Goal: Use online tool/utility: Utilize a website feature to perform a specific function

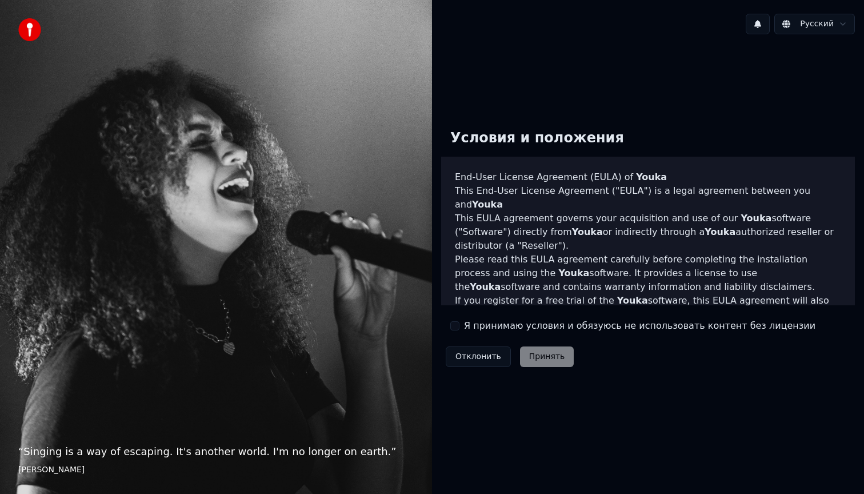
click at [457, 330] on div "Я принимаю условия и обязуюсь не использовать контент без лицензии" at bounding box center [632, 326] width 365 height 14
click at [454, 324] on button "Я принимаю условия и обязуюсь не использовать контент без лицензии" at bounding box center [454, 325] width 9 height 9
click at [543, 358] on button "Принять" at bounding box center [547, 356] width 54 height 21
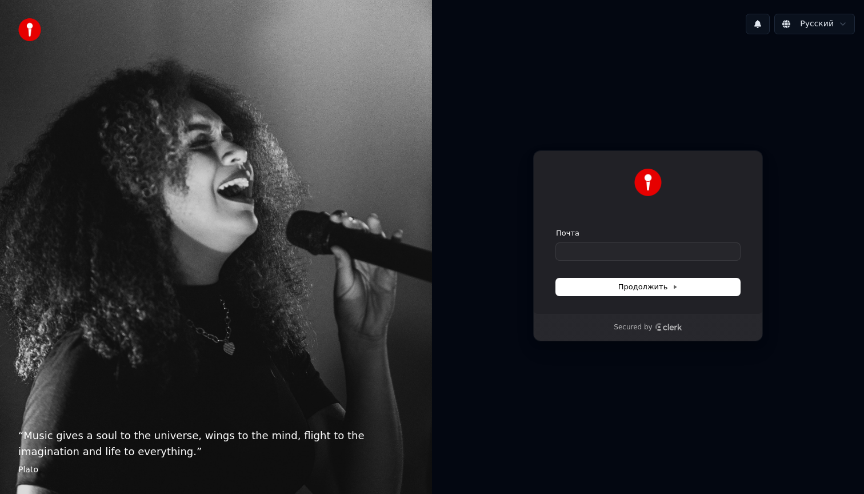
click at [659, 327] on icon "Clerk logo" at bounding box center [668, 327] width 27 height 8
click at [594, 248] on input "Почта" at bounding box center [648, 251] width 184 height 17
type input "*"
click at [615, 291] on button "Продолжить" at bounding box center [648, 286] width 184 height 17
type input "**********"
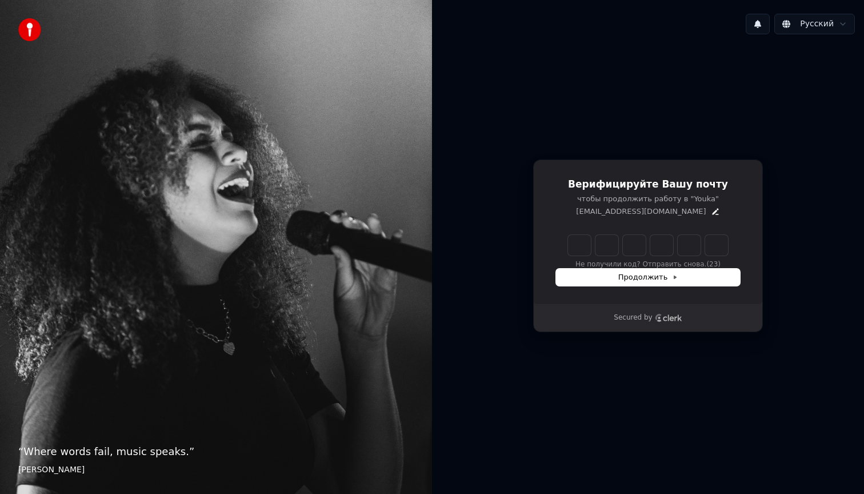
click at [587, 246] on input "Enter verification code" at bounding box center [648, 245] width 160 height 21
type input "******"
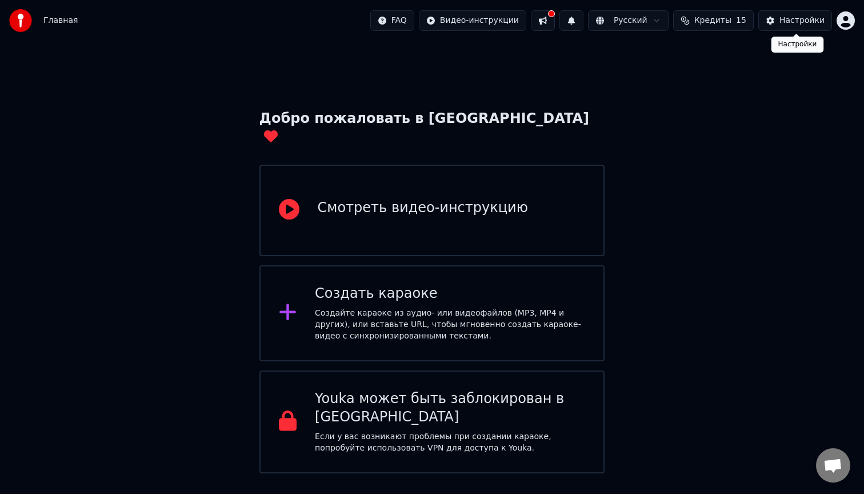
click at [776, 21] on button "Настройки" at bounding box center [795, 20] width 74 height 21
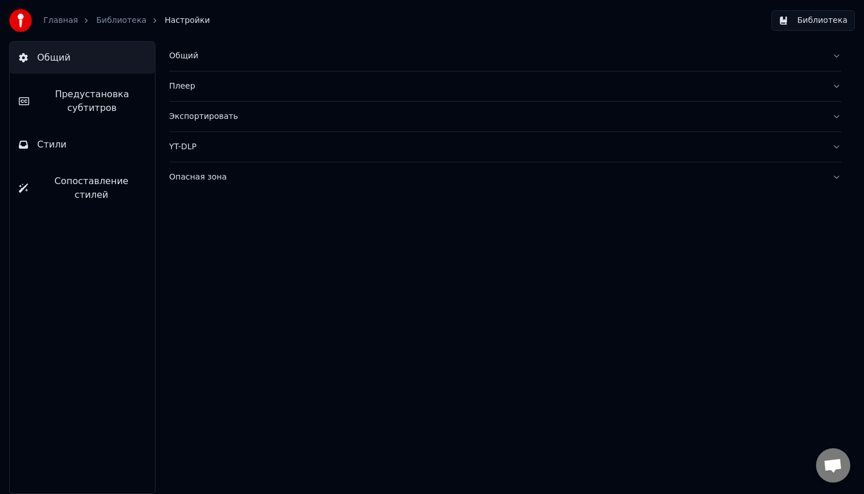
click at [171, 19] on span "Настройки" at bounding box center [187, 20] width 45 height 11
click at [116, 22] on link "Библиотека" at bounding box center [121, 20] width 50 height 11
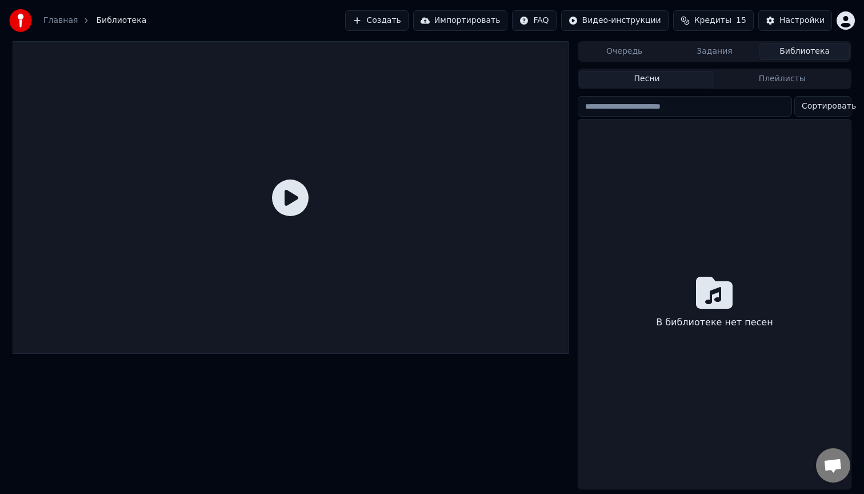
click at [71, 21] on link "Главная" at bounding box center [60, 20] width 34 height 11
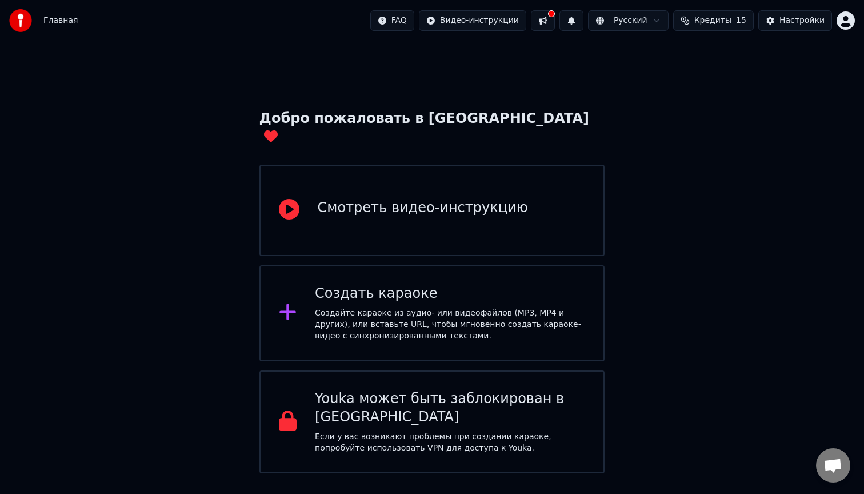
click at [488, 284] on div "Создать караоке" at bounding box center [450, 293] width 270 height 18
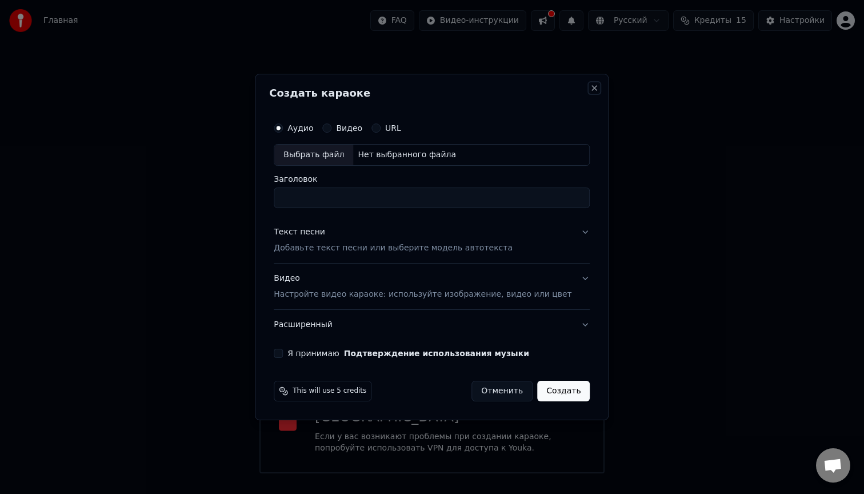
click at [590, 90] on button "Close" at bounding box center [594, 87] width 9 height 9
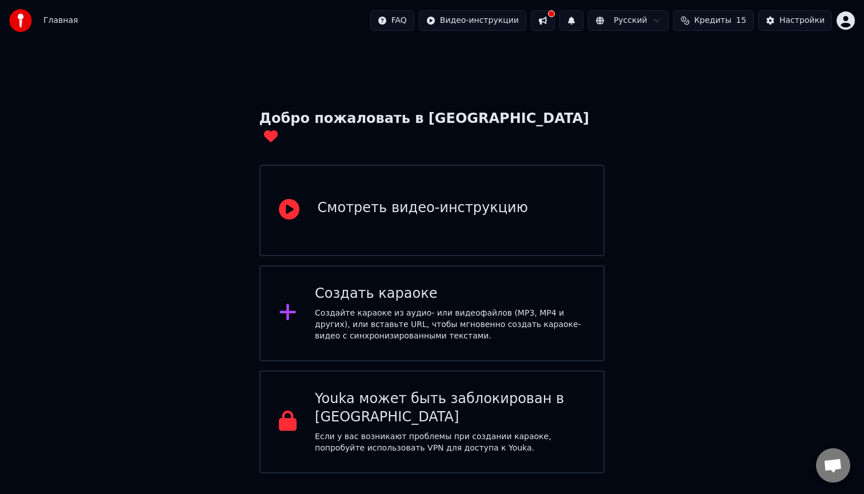
click at [392, 307] on div "Создайте караоке из аудио- или видеофайлов (MP3, MP4 и других), или вставьте UR…" at bounding box center [450, 324] width 270 height 34
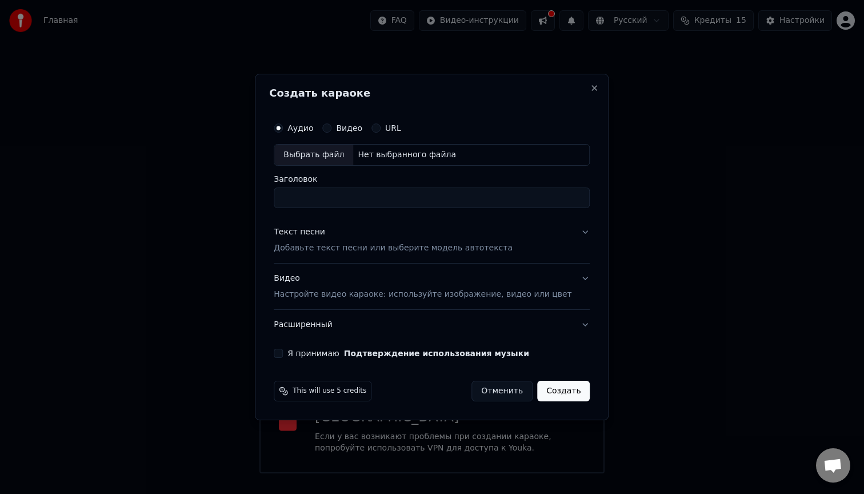
click at [356, 121] on div "Аудио Видео URL" at bounding box center [432, 128] width 316 height 23
click at [400, 168] on div "Аудио Видео URL Выбрать файл Нет выбранного файла Заголовок" at bounding box center [432, 162] width 316 height 91
click at [342, 155] on div "Выбрать файл" at bounding box center [313, 155] width 79 height 21
